Goal: Information Seeking & Learning: Check status

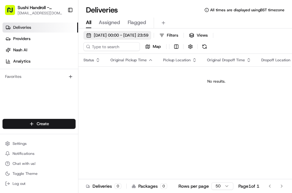
click at [126, 37] on span "23/08/2025 00:00 - 23/08/2025 23:59" at bounding box center [121, 36] width 55 height 6
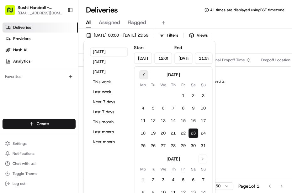
click at [143, 76] on button "Go to previous month" at bounding box center [143, 75] width 9 height 9
click at [153, 95] on button "1" at bounding box center [153, 96] width 10 height 10
type input "Jul 1, 2025"
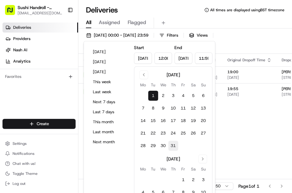
click at [172, 145] on button "31" at bounding box center [173, 146] width 10 height 10
type input "Jul 31, 2025"
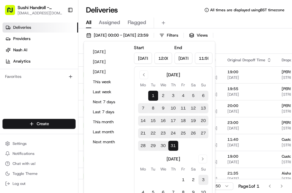
click at [204, 179] on button "3" at bounding box center [203, 180] width 10 height 10
type input "Aug 3, 2025"
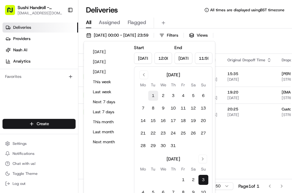
click at [155, 95] on button "1" at bounding box center [153, 96] width 10 height 10
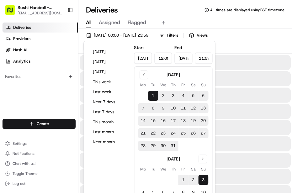
type input "Jul 1, 2025"
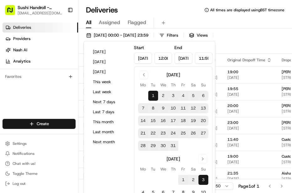
click at [233, 45] on div "01/07/2025 00:00 - 03/08/2025 23:59 Filters Views Map" at bounding box center [184, 42] width 213 height 23
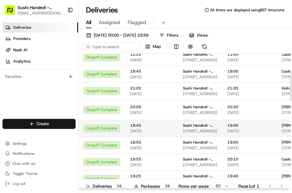
scroll to position [114, 0]
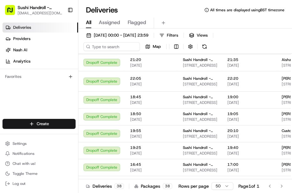
drag, startPoint x: 227, startPoint y: 191, endPoint x: 231, endPoint y: 191, distance: 4.4
click at [231, 191] on div "Rows per page 50 Page 1 of 1 Go to first page Go to previous page Go to next pa…" at bounding box center [232, 186] width 108 height 9
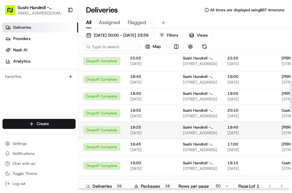
scroll to position [142, 0]
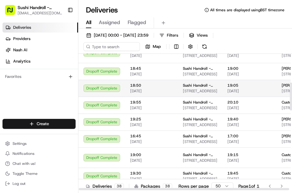
drag, startPoint x: 271, startPoint y: 89, endPoint x: 163, endPoint y: 84, distance: 108.2
click at [163, 84] on tr "Dropoff Complete 18:50 08/07/2025 Sushi Handroll - Walthamstow 169 Hoe St, Lond…" at bounding box center [245, 88] width 334 height 17
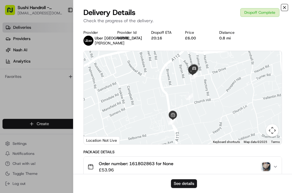
click at [285, 8] on icon "button" at bounding box center [284, 7] width 3 height 3
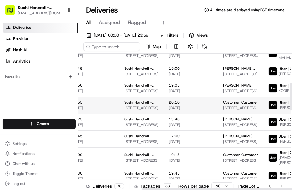
scroll to position [142, 110]
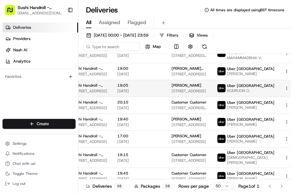
click at [240, 91] on span "KODIRJON O." at bounding box center [250, 90] width 47 height 5
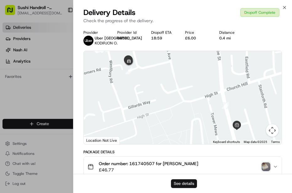
click at [187, 185] on button "See details" at bounding box center [184, 184] width 26 height 9
click at [283, 9] on icon "button" at bounding box center [284, 7] width 3 height 3
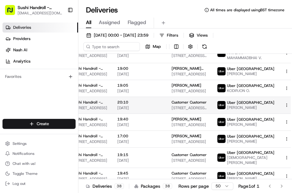
click at [238, 108] on span "ABU T." at bounding box center [250, 107] width 47 height 5
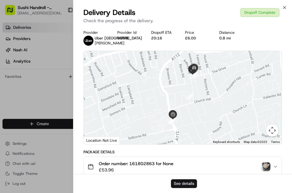
click at [183, 184] on button "See details" at bounding box center [184, 184] width 26 height 9
click at [286, 7] on icon "button" at bounding box center [284, 7] width 5 height 5
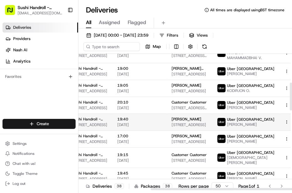
click at [244, 120] on span "Uber [GEOGRAPHIC_DATA]" at bounding box center [250, 119] width 47 height 5
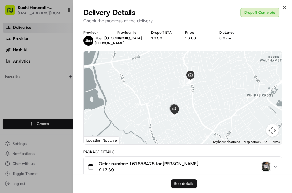
click at [186, 184] on button "See details" at bounding box center [184, 184] width 26 height 9
click at [285, 7] on icon "button" at bounding box center [284, 7] width 5 height 5
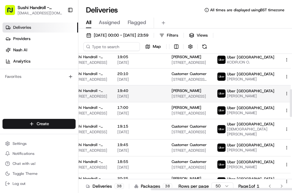
scroll to position [199, 110]
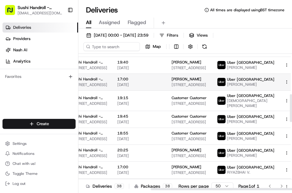
click at [244, 80] on span "Uber [GEOGRAPHIC_DATA]" at bounding box center [250, 79] width 47 height 5
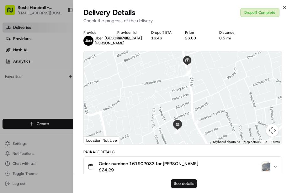
click at [183, 185] on button "See details" at bounding box center [184, 184] width 26 height 9
click at [282, 7] on icon "button" at bounding box center [284, 7] width 5 height 5
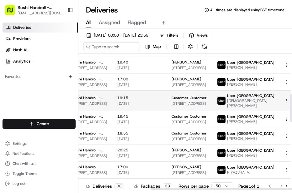
click at [242, 99] on span "MUHAMMAD I." at bounding box center [250, 103] width 47 height 10
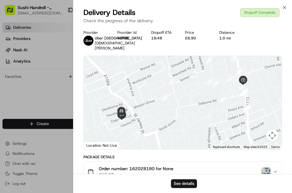
click at [185, 179] on div "See details" at bounding box center [182, 183] width 218 height 19
click at [185, 181] on button "See details" at bounding box center [184, 184] width 26 height 9
click at [282, 6] on icon "button" at bounding box center [284, 7] width 5 height 5
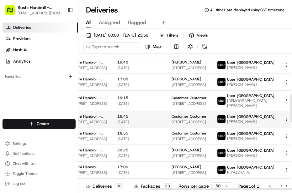
click at [241, 114] on span "Uber [GEOGRAPHIC_DATA]" at bounding box center [250, 116] width 47 height 5
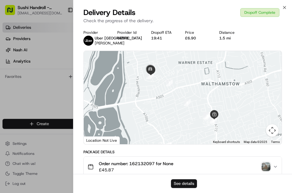
click at [189, 181] on button "See details" at bounding box center [184, 184] width 26 height 9
click at [285, 5] on icon "button" at bounding box center [284, 7] width 5 height 5
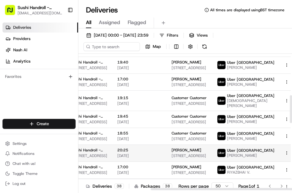
scroll to position [228, 110]
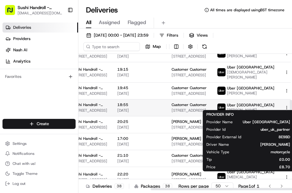
click at [246, 103] on div "Uber [GEOGRAPHIC_DATA]" at bounding box center [250, 105] width 47 height 5
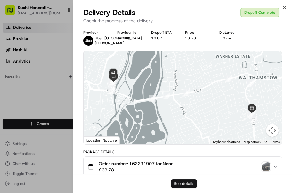
click at [188, 183] on button "See details" at bounding box center [184, 184] width 26 height 9
click at [287, 6] on div "Close Delivery Details Dropoff Complete Check the progress of the delivery. Pro…" at bounding box center [182, 96] width 219 height 193
click at [285, 7] on icon "button" at bounding box center [284, 7] width 5 height 5
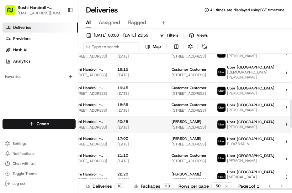
click at [244, 120] on span "Uber [GEOGRAPHIC_DATA]" at bounding box center [250, 122] width 47 height 5
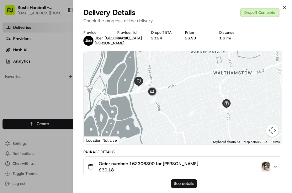
click at [190, 181] on button "See details" at bounding box center [184, 184] width 26 height 9
click at [286, 7] on icon "button" at bounding box center [284, 7] width 5 height 5
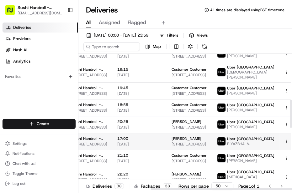
click at [253, 137] on div "Uber [GEOGRAPHIC_DATA]" at bounding box center [250, 139] width 47 height 5
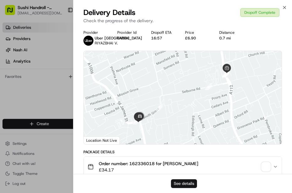
click at [179, 183] on button "See details" at bounding box center [184, 184] width 26 height 9
click at [283, 8] on icon "button" at bounding box center [284, 7] width 3 height 3
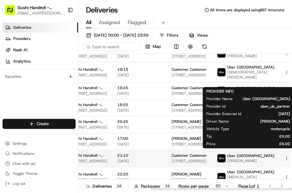
click at [247, 154] on div "Uber [GEOGRAPHIC_DATA]" at bounding box center [250, 156] width 47 height 5
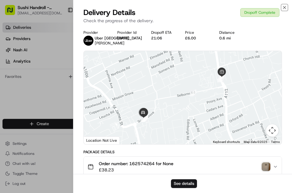
click at [287, 6] on div "Close Delivery Details Dropoff Complete Check the progress of the delivery. Pro…" at bounding box center [182, 96] width 219 height 193
click at [284, 8] on icon "button" at bounding box center [284, 7] width 3 height 3
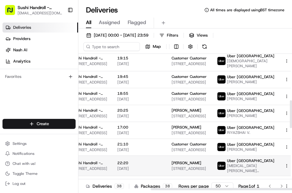
scroll to position [256, 110]
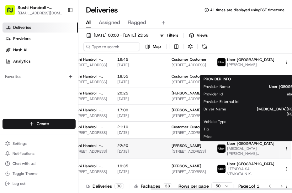
click at [252, 146] on span "SYEDA SHAISTA FATIMA S." at bounding box center [250, 151] width 47 height 10
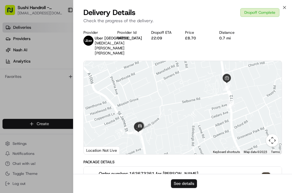
click at [184, 186] on button "See details" at bounding box center [184, 184] width 26 height 9
click at [284, 8] on icon "button" at bounding box center [284, 7] width 3 height 3
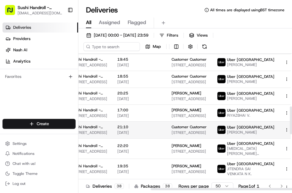
scroll to position [285, 110]
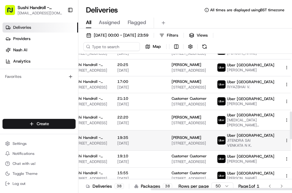
click at [241, 138] on span "JITENDRA SAI VENKATA N K." at bounding box center [250, 143] width 47 height 10
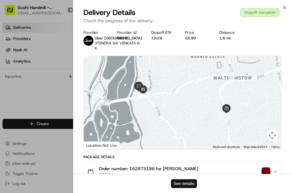
click at [181, 182] on button "See details" at bounding box center [184, 184] width 26 height 9
click at [286, 8] on icon "button" at bounding box center [284, 7] width 5 height 5
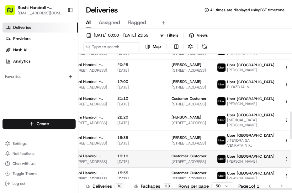
click at [247, 155] on div "Uber [GEOGRAPHIC_DATA]" at bounding box center [250, 156] width 47 height 5
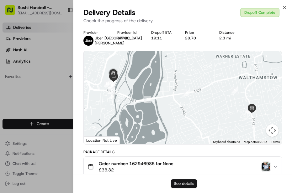
click at [187, 181] on button "See details" at bounding box center [184, 184] width 26 height 9
click at [285, 7] on icon "button" at bounding box center [284, 7] width 5 height 5
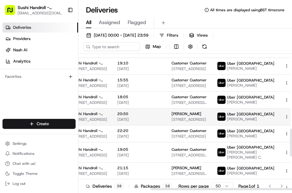
scroll to position [370, 110]
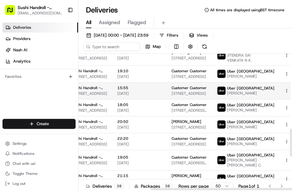
click at [243, 91] on span "SYED NAWAZ S." at bounding box center [250, 93] width 47 height 5
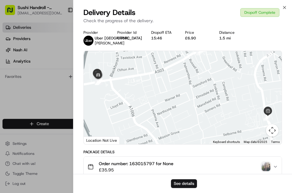
click at [176, 189] on div "See details" at bounding box center [182, 183] width 218 height 19
click at [178, 185] on button "See details" at bounding box center [184, 184] width 26 height 9
click at [284, 9] on icon "button" at bounding box center [284, 7] width 5 height 5
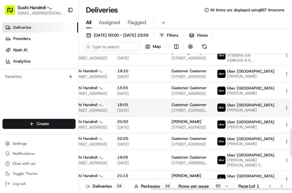
click at [238, 108] on span "ADIL A." at bounding box center [250, 110] width 47 height 5
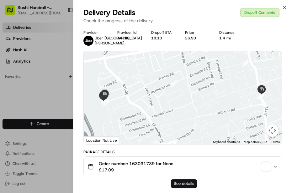
click at [179, 185] on button "See details" at bounding box center [184, 184] width 26 height 9
click at [285, 9] on icon "button" at bounding box center [284, 7] width 5 height 5
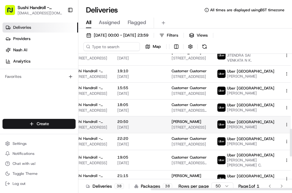
click at [247, 120] on div "Uber [GEOGRAPHIC_DATA]" at bounding box center [250, 122] width 47 height 5
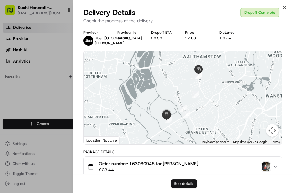
click at [177, 180] on button "See details" at bounding box center [184, 184] width 26 height 9
click at [285, 8] on icon "button" at bounding box center [284, 7] width 5 height 5
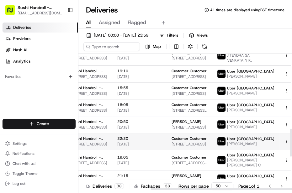
click at [241, 137] on span "Uber [GEOGRAPHIC_DATA]" at bounding box center [250, 139] width 47 height 5
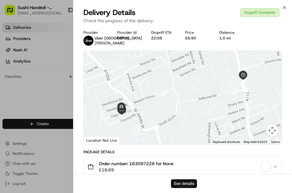
click at [184, 185] on button "See details" at bounding box center [184, 184] width 26 height 9
click at [286, 8] on icon "button" at bounding box center [284, 7] width 5 height 5
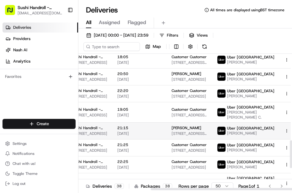
scroll to position [427, 110]
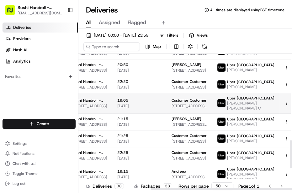
click at [245, 101] on span "CHAITANYA KRISHNA REDDY C." at bounding box center [250, 106] width 47 height 10
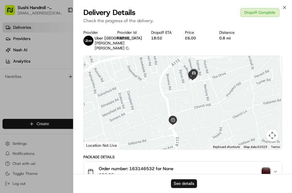
click at [178, 183] on button "See details" at bounding box center [184, 184] width 26 height 9
click at [285, 7] on icon "button" at bounding box center [284, 7] width 5 height 5
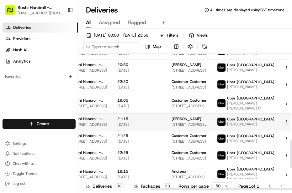
click at [244, 117] on span "Uber [GEOGRAPHIC_DATA]" at bounding box center [250, 119] width 47 height 5
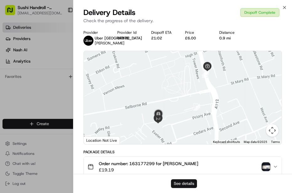
click at [184, 181] on button "See details" at bounding box center [184, 184] width 26 height 9
click at [285, 7] on icon "button" at bounding box center [284, 7] width 5 height 5
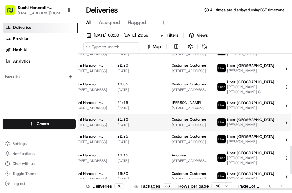
scroll to position [456, 110]
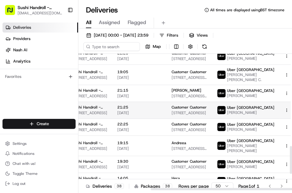
click at [243, 105] on span "Uber [GEOGRAPHIC_DATA]" at bounding box center [250, 107] width 47 height 5
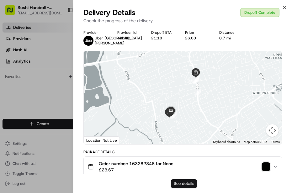
click at [181, 183] on button "See details" at bounding box center [184, 184] width 26 height 9
click at [283, 7] on icon "button" at bounding box center [284, 7] width 5 height 5
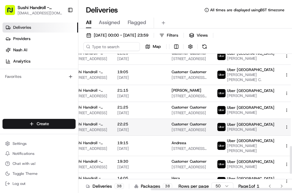
click at [248, 122] on div "Uber [GEOGRAPHIC_DATA]" at bounding box center [250, 124] width 47 height 5
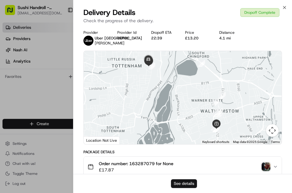
click at [180, 183] on button "See details" at bounding box center [184, 184] width 26 height 9
click at [285, 7] on icon "button" at bounding box center [284, 7] width 5 height 5
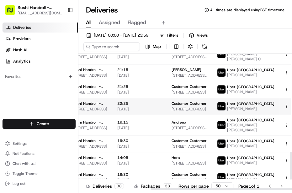
scroll to position [484, 110]
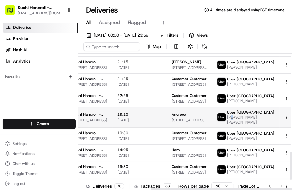
click at [239, 115] on span "[PERSON_NAME] [PERSON_NAME]" at bounding box center [250, 120] width 47 height 10
click at [251, 116] on span "[PERSON_NAME] [PERSON_NAME]" at bounding box center [250, 120] width 47 height 10
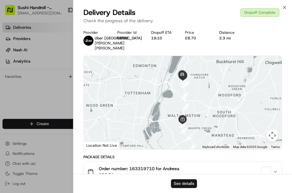
click at [187, 182] on button "See details" at bounding box center [184, 184] width 26 height 9
click at [285, 10] on icon "button" at bounding box center [284, 7] width 5 height 5
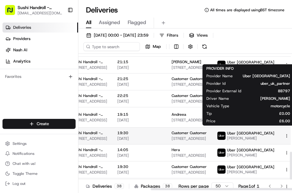
click at [243, 131] on span "Uber [GEOGRAPHIC_DATA]" at bounding box center [250, 133] width 47 height 5
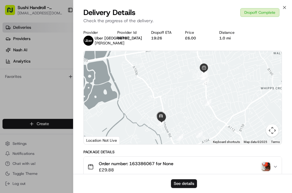
click at [182, 179] on div "See details" at bounding box center [182, 183] width 218 height 19
click at [183, 181] on button "See details" at bounding box center [184, 184] width 26 height 9
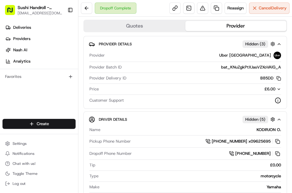
click at [265, 90] on span "£6.00" at bounding box center [269, 88] width 11 height 5
click at [264, 88] on span "£6.00" at bounding box center [269, 88] width 11 height 5
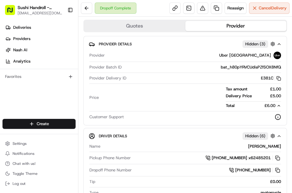
click at [262, 88] on span "£1.00" at bounding box center [270, 89] width 19 height 6
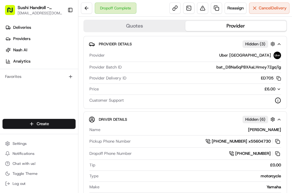
click at [266, 88] on span "£6.00" at bounding box center [269, 88] width 11 height 5
click at [271, 89] on div "£6.90" at bounding box center [267, 89] width 27 height 6
click at [264, 88] on span "£6.90" at bounding box center [269, 88] width 11 height 5
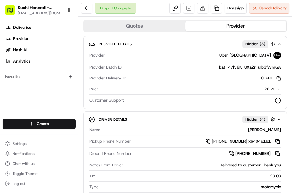
click at [264, 87] on span "£8.70" at bounding box center [269, 88] width 11 height 5
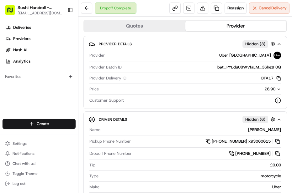
click at [264, 90] on span "£6.90" at bounding box center [269, 88] width 11 height 5
click at [276, 88] on icon "button" at bounding box center [278, 89] width 4 height 4
click at [258, 89] on div "£8.70" at bounding box center [267, 89] width 27 height 6
click at [264, 90] on span "£6.90" at bounding box center [269, 88] width 11 height 5
click at [271, 89] on div "£8.70" at bounding box center [267, 89] width 27 height 6
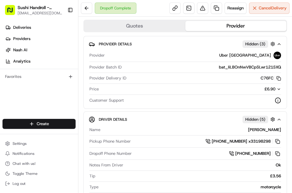
click at [264, 91] on span "£6.90" at bounding box center [269, 88] width 11 height 5
click at [265, 88] on span "£7.80" at bounding box center [269, 88] width 11 height 5
click at [276, 87] on icon "button" at bounding box center [278, 89] width 4 height 4
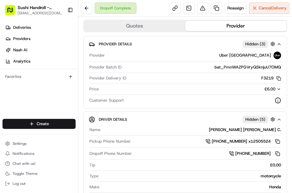
click at [264, 87] on span "£6.00" at bounding box center [269, 88] width 11 height 5
click at [269, 90] on span "£13.20" at bounding box center [268, 88] width 13 height 5
click at [266, 91] on span "£8.70" at bounding box center [269, 88] width 11 height 5
click at [276, 89] on icon "button" at bounding box center [278, 89] width 4 height 4
